Goal: Task Accomplishment & Management: Use online tool/utility

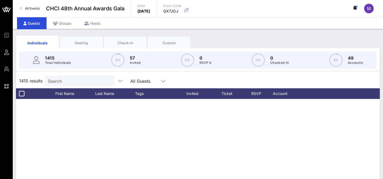
scroll to position [618, 0]
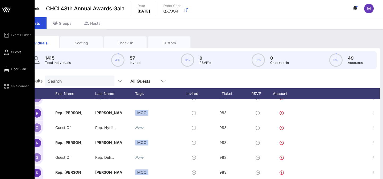
click at [14, 69] on span "Floor Plan" at bounding box center [18, 69] width 15 height 5
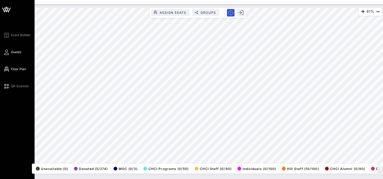
click at [15, 51] on span "Guests" at bounding box center [16, 52] width 10 height 5
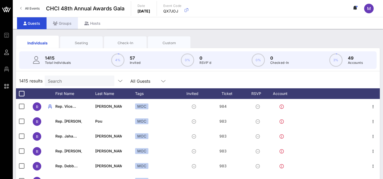
click at [68, 23] on div "Groups" at bounding box center [61, 23] width 31 height 12
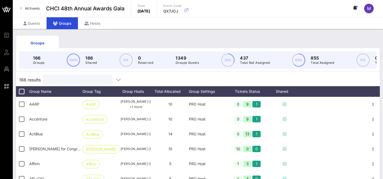
click at [77, 79] on input "text" at bounding box center [77, 79] width 62 height 7
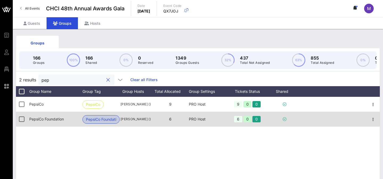
type input "pep"
click at [92, 121] on span "PepsiCo Foundation" at bounding box center [101, 119] width 30 height 8
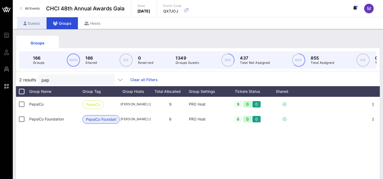
click at [39, 27] on div "Guests" at bounding box center [31, 23] width 29 height 12
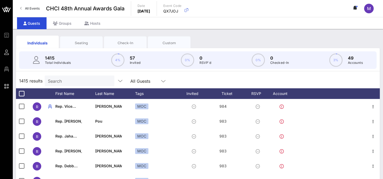
click at [69, 84] on div "Search" at bounding box center [79, 80] width 62 height 11
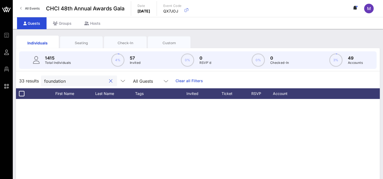
scroll to position [202, 0]
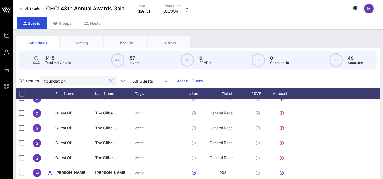
click at [61, 80] on input "foundation" at bounding box center [75, 80] width 62 height 7
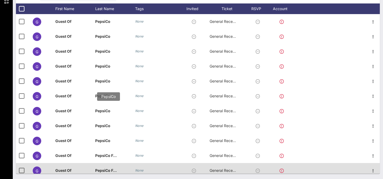
scroll to position [0, 0]
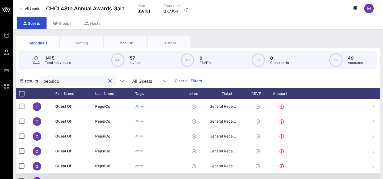
type input "pepsico"
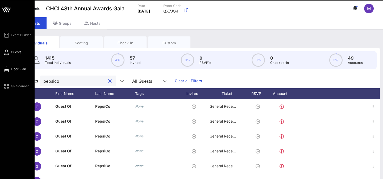
click at [20, 70] on span "Floor Plan" at bounding box center [18, 69] width 15 height 5
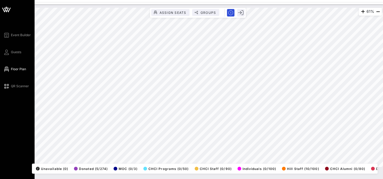
click at [22, 53] on div "Event Builder Guests Floor Plan QR Scanner" at bounding box center [18, 60] width 31 height 57
click at [19, 52] on span "Guests" at bounding box center [16, 52] width 10 height 5
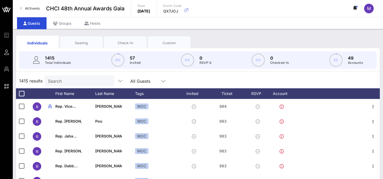
click at [60, 82] on input "Search" at bounding box center [79, 80] width 62 height 7
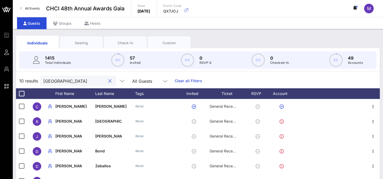
click at [63, 81] on input "[GEOGRAPHIC_DATA]" at bounding box center [74, 80] width 62 height 7
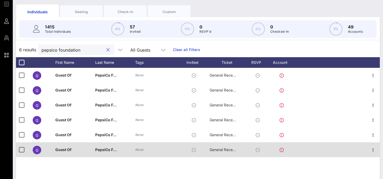
scroll to position [29, 0]
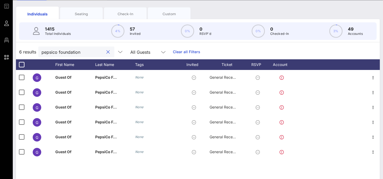
click at [73, 53] on input "pepsico foundation" at bounding box center [72, 51] width 62 height 7
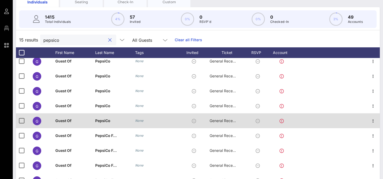
scroll to position [85, 0]
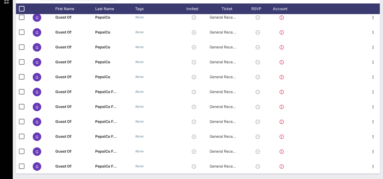
type input "pepsico"
